Goal: Task Accomplishment & Management: Complete application form

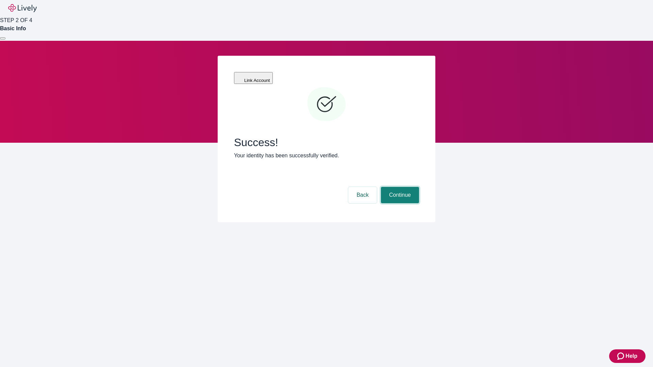
click at [399, 187] on button "Continue" at bounding box center [400, 195] width 38 height 16
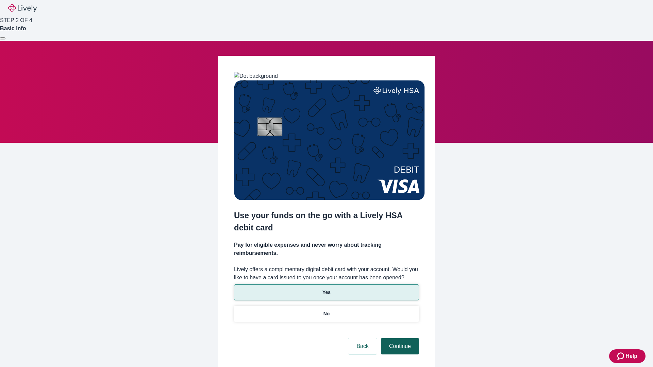
click at [326, 289] on p "Yes" at bounding box center [326, 292] width 8 height 7
click at [399, 338] on button "Continue" at bounding box center [400, 346] width 38 height 16
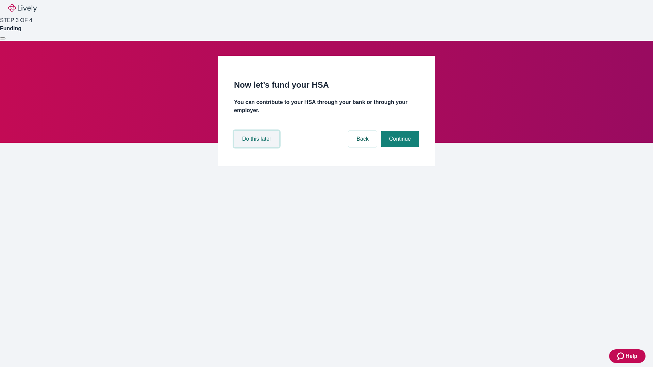
click at [257, 147] on button "Do this later" at bounding box center [256, 139] width 45 height 16
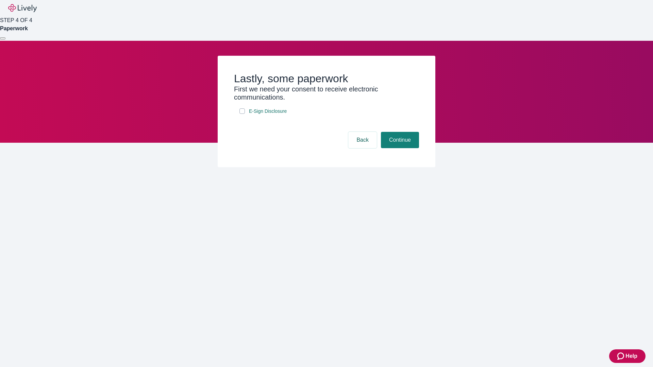
click at [242, 114] on input "E-Sign Disclosure" at bounding box center [241, 110] width 5 height 5
checkbox input "true"
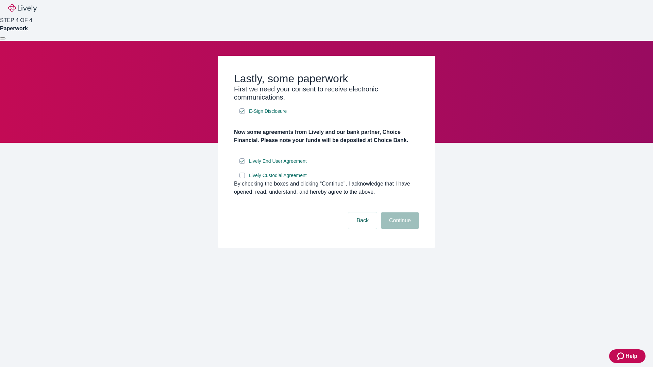
click at [242, 178] on input "Lively Custodial Agreement" at bounding box center [241, 175] width 5 height 5
checkbox input "true"
click at [399, 229] on button "Continue" at bounding box center [400, 220] width 38 height 16
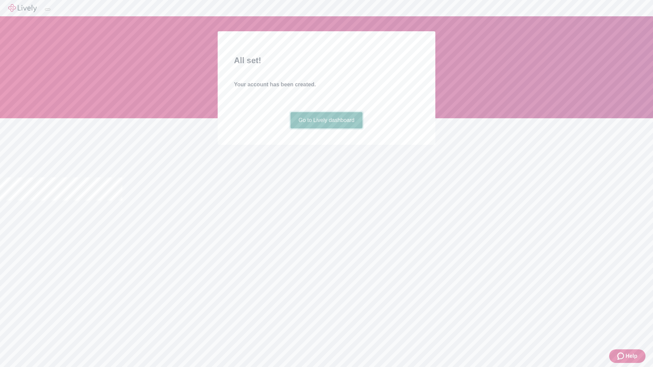
click at [326, 128] on link "Go to Lively dashboard" at bounding box center [326, 120] width 72 height 16
